Goal: Task Accomplishment & Management: Manage account settings

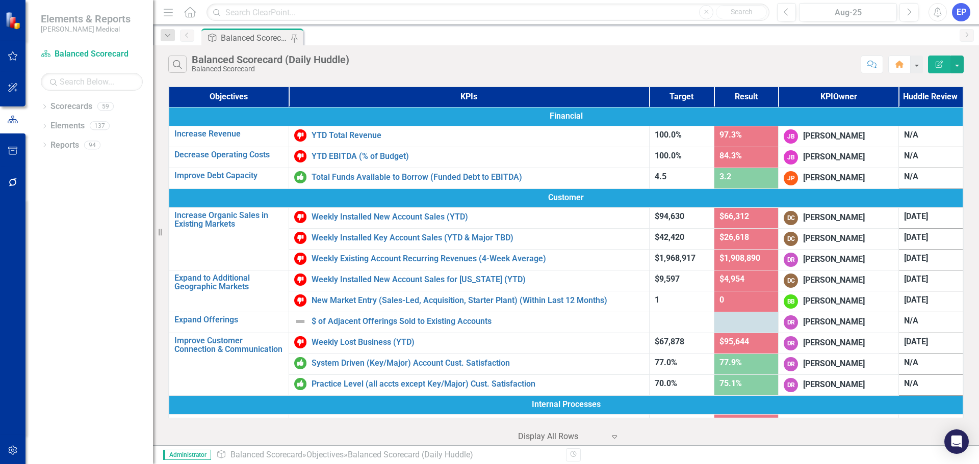
click at [582, 63] on div "Search Balanced Scorecard (Daily Huddle) Balanced Scorecard" at bounding box center [511, 64] width 687 height 17
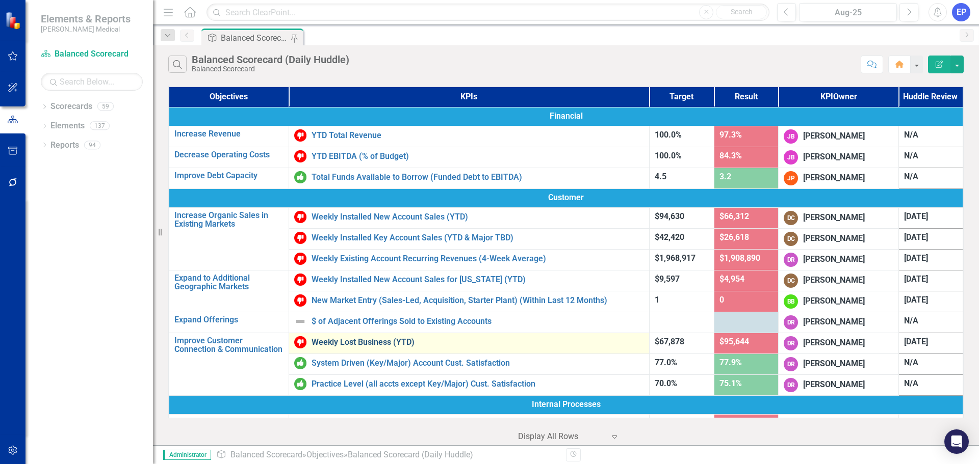
click at [404, 343] on link "Weekly Lost Business (YTD)" at bounding box center [477, 342] width 332 height 9
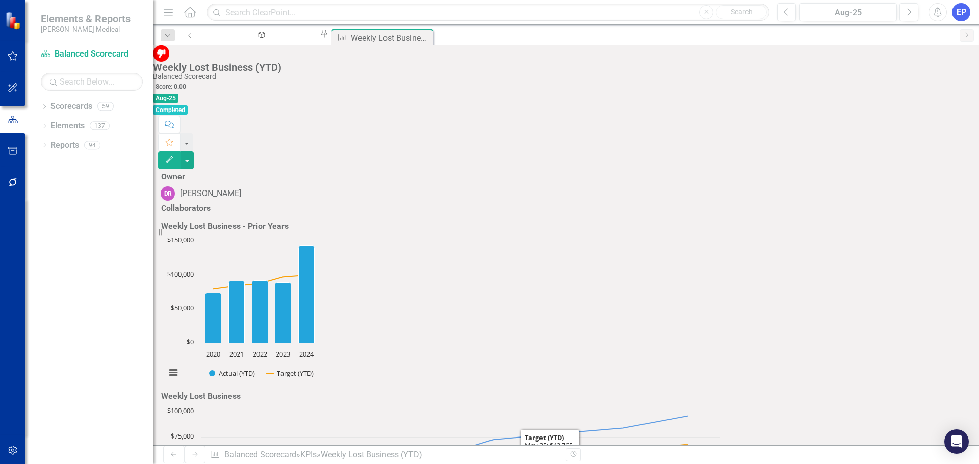
scroll to position [30, 0]
click at [256, 38] on div "Balanced Scorecard (Daily Huddle)" at bounding box center [260, 44] width 100 height 13
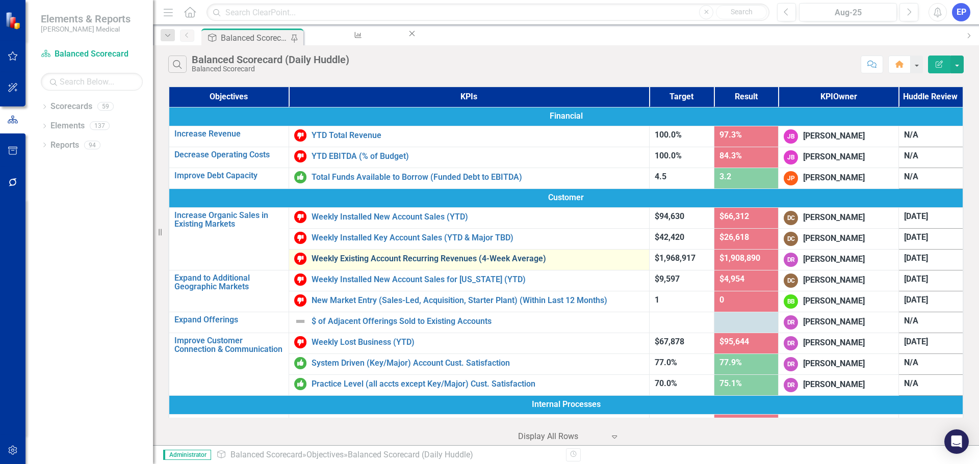
click at [362, 257] on link "Weekly Existing Account Recurring Revenues (4-Week Average)" at bounding box center [477, 258] width 332 height 9
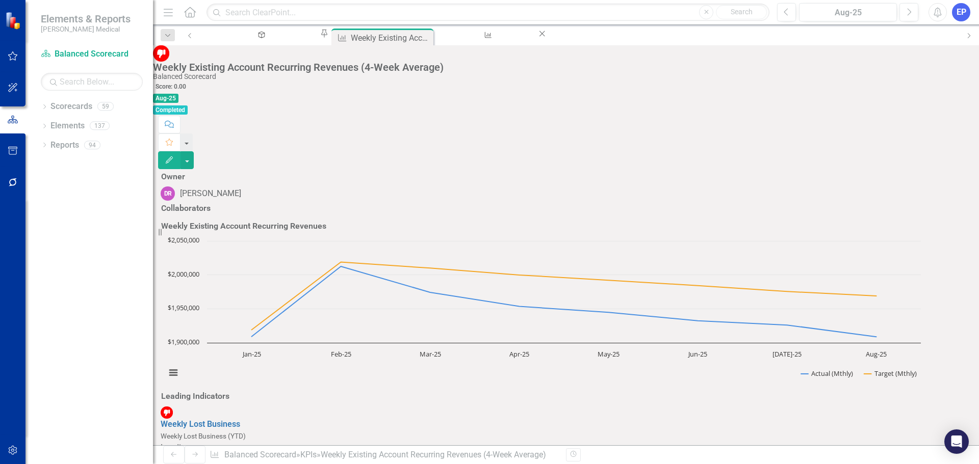
scroll to position [115, 0]
click at [233, 39] on div "Balanced Scorecard (Daily Huddle)" at bounding box center [260, 44] width 100 height 13
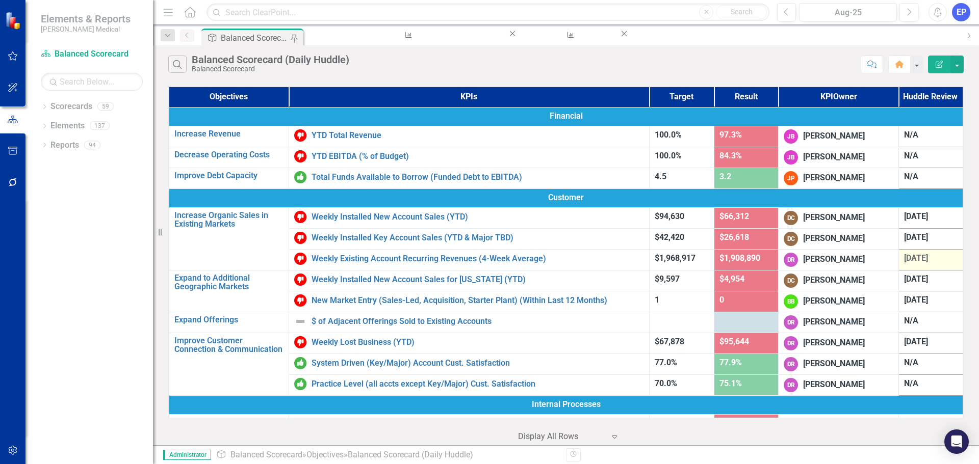
click at [905, 257] on span "[DATE]" at bounding box center [916, 258] width 24 height 10
click at [910, 256] on span "[DATE]" at bounding box center [916, 258] width 24 height 10
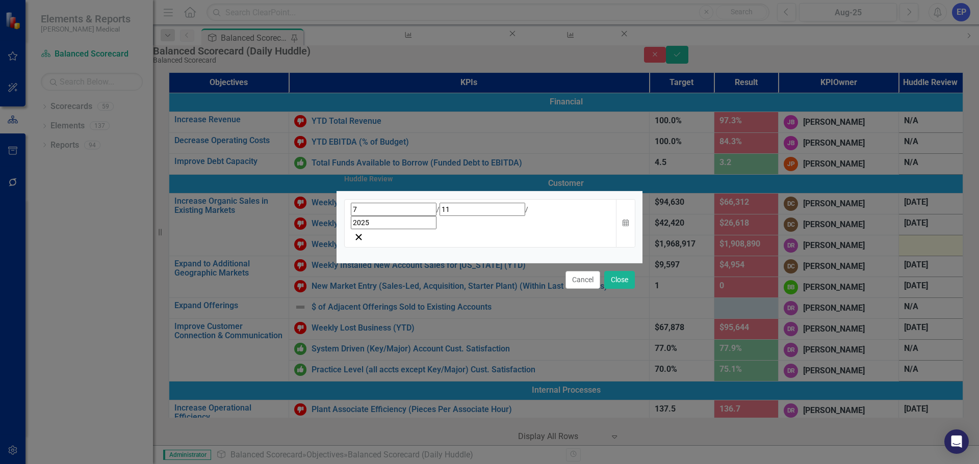
click at [534, 230] on div "[DATE]" at bounding box center [480, 223] width 273 height 48
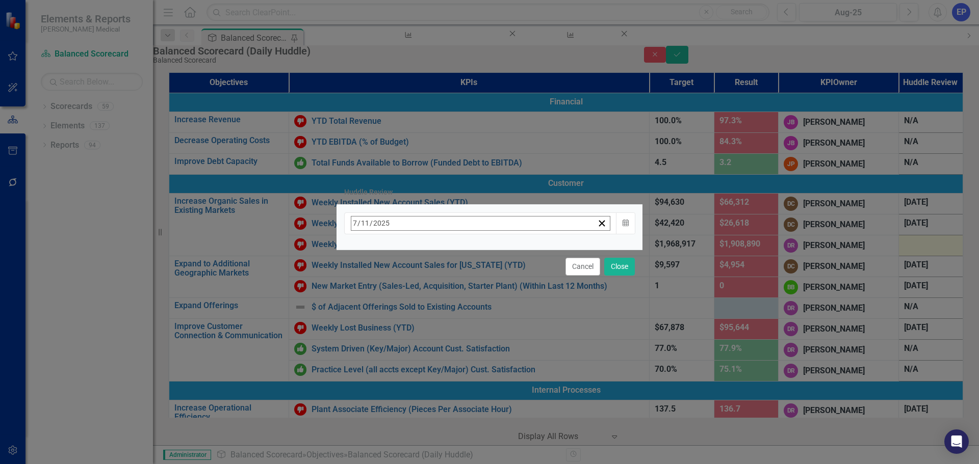
click at [500, 251] on button "›" at bounding box center [489, 245] width 22 height 22
click at [438, 319] on abbr "17" at bounding box center [434, 323] width 8 height 8
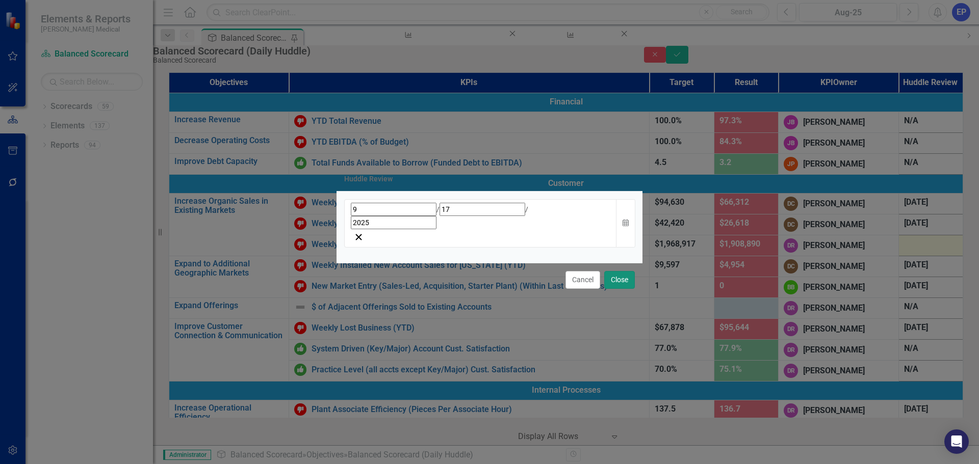
click at [616, 271] on button "Close" at bounding box center [619, 280] width 31 height 18
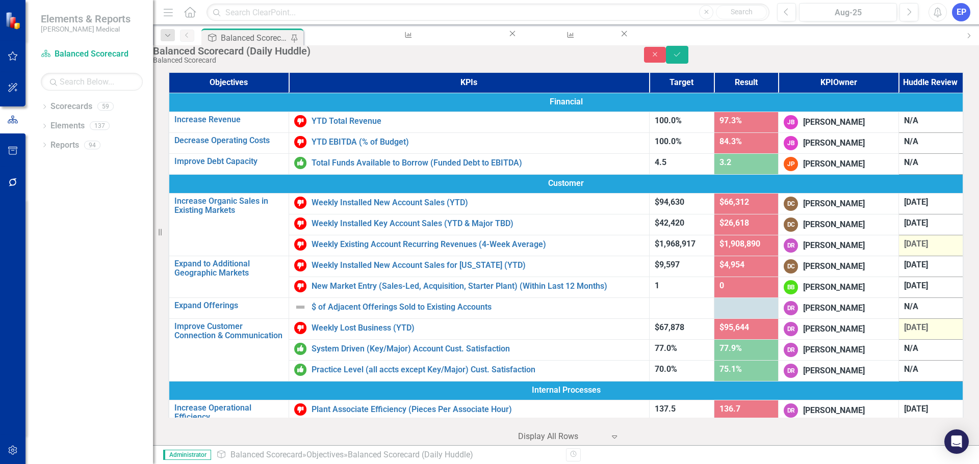
click at [905, 332] on span "[DATE]" at bounding box center [916, 328] width 24 height 10
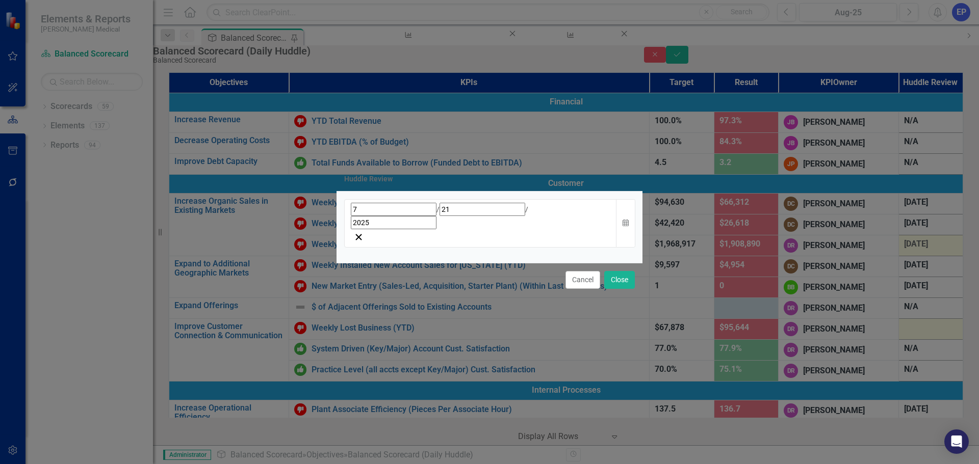
click at [511, 225] on div "[DATE]" at bounding box center [480, 216] width 259 height 27
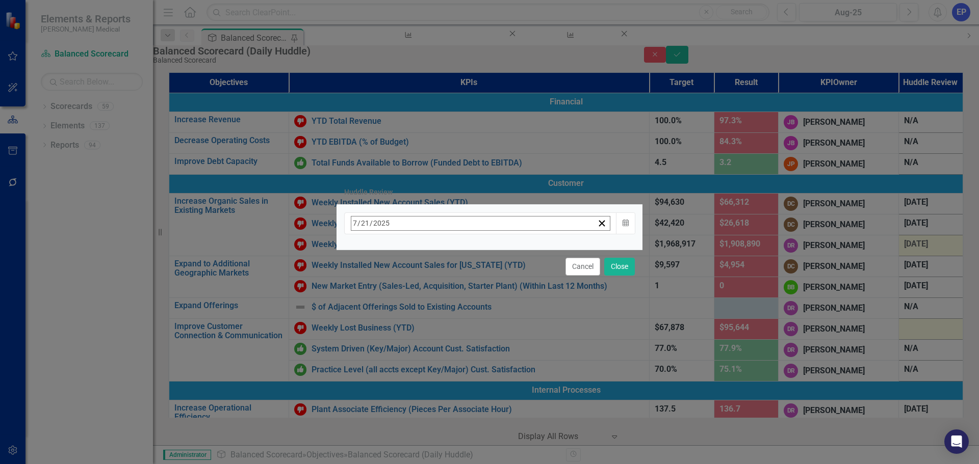
click at [500, 253] on button "›" at bounding box center [489, 245] width 22 height 22
click at [447, 334] on button "24" at bounding box center [433, 341] width 25 height 18
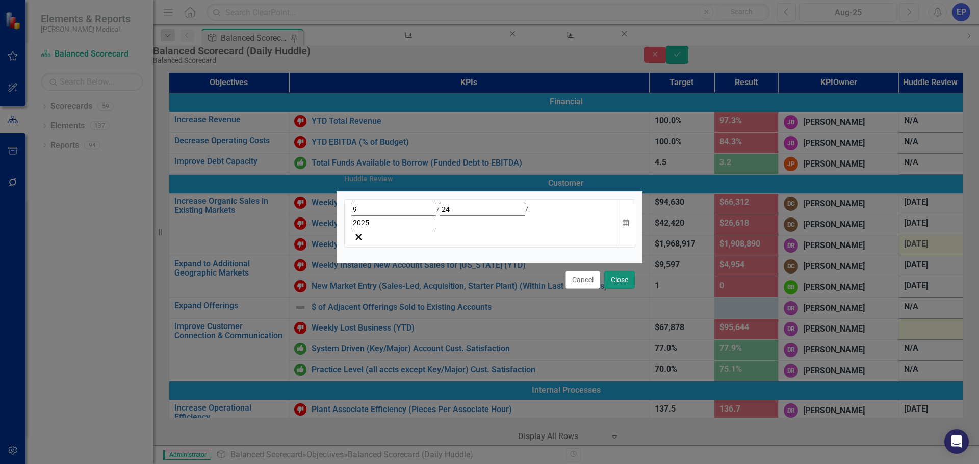
click at [618, 271] on button "Close" at bounding box center [619, 280] width 31 height 18
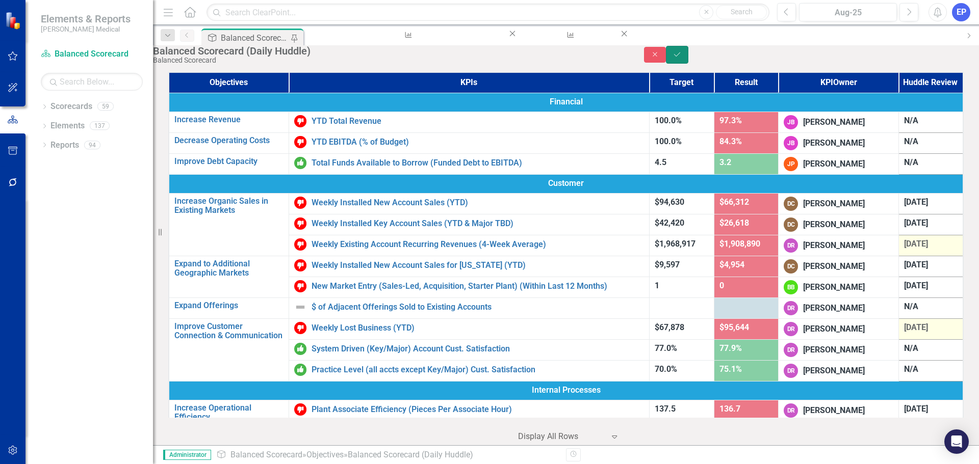
click at [688, 61] on button "Save" at bounding box center [677, 55] width 22 height 18
